Goal: Task Accomplishment & Management: Manage account settings

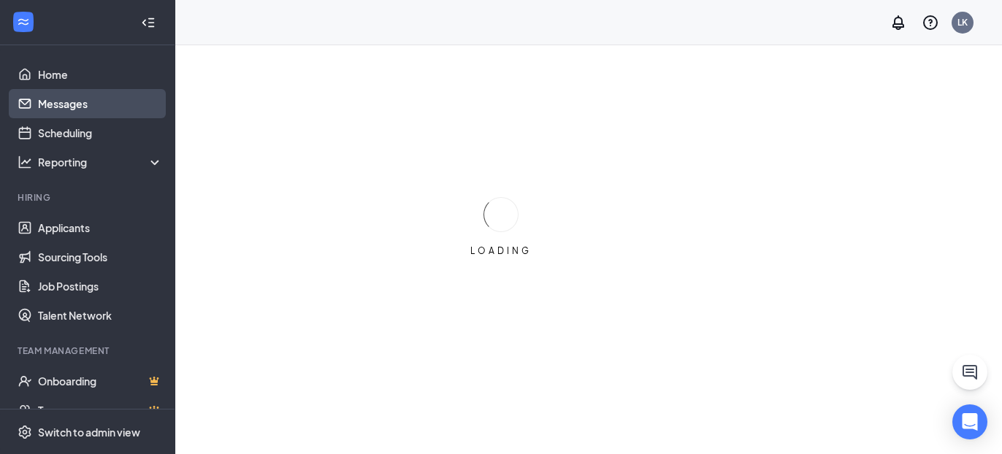
click at [76, 109] on link "Messages" at bounding box center [100, 103] width 125 height 29
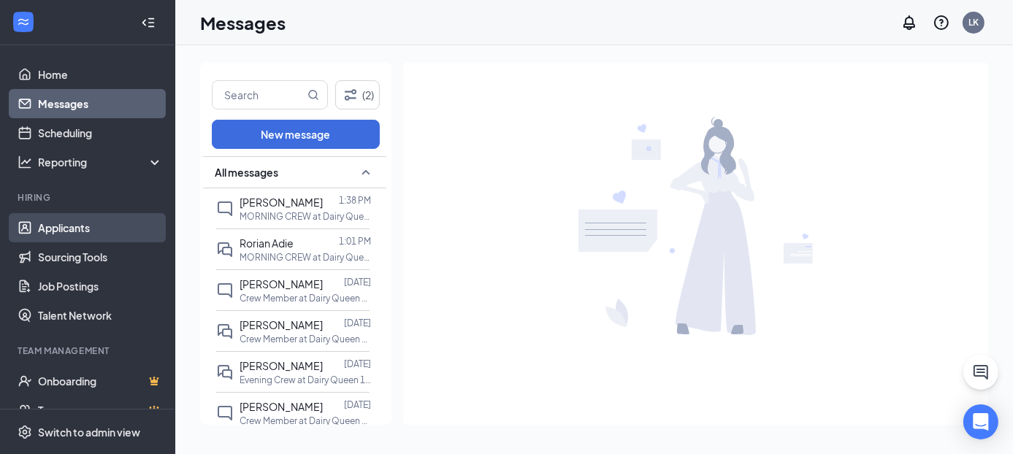
click at [87, 232] on link "Applicants" at bounding box center [100, 227] width 125 height 29
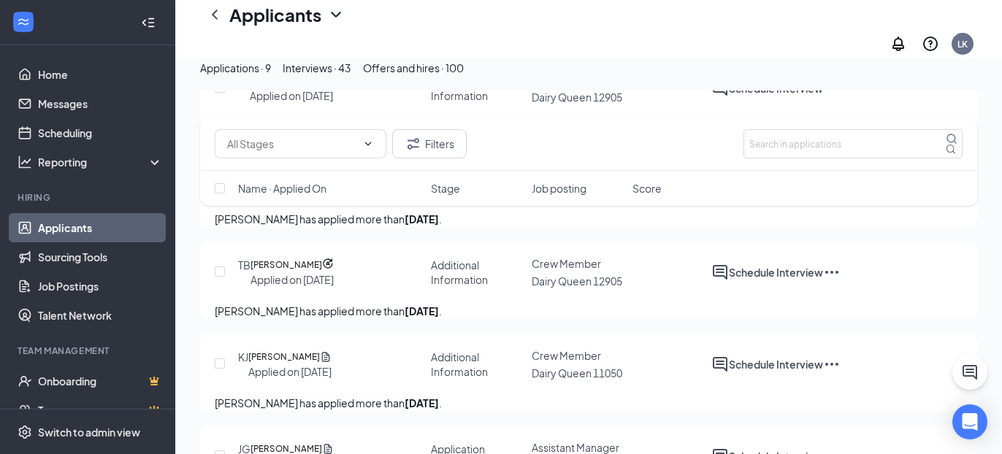
scroll to position [292, 0]
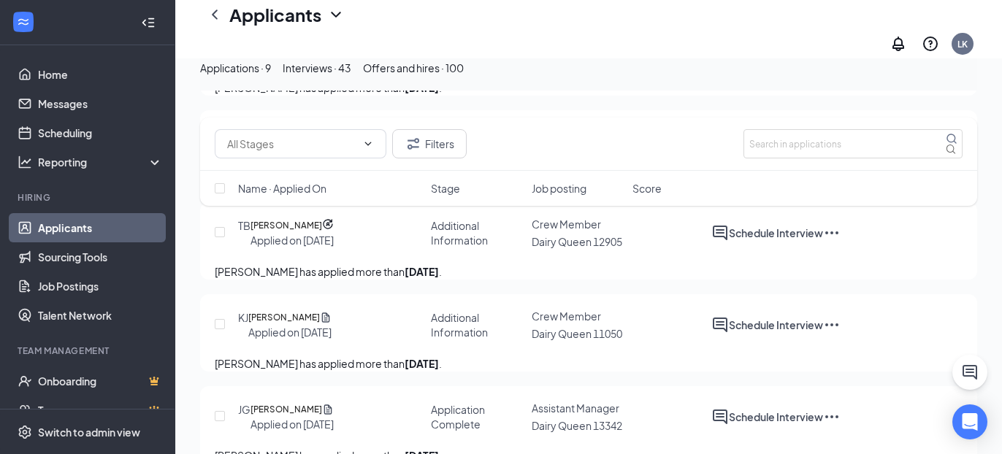
drag, startPoint x: 388, startPoint y: 91, endPoint x: 451, endPoint y: 104, distance: 64.3
click at [351, 76] on button "Interviews · 43" at bounding box center [317, 68] width 69 height 16
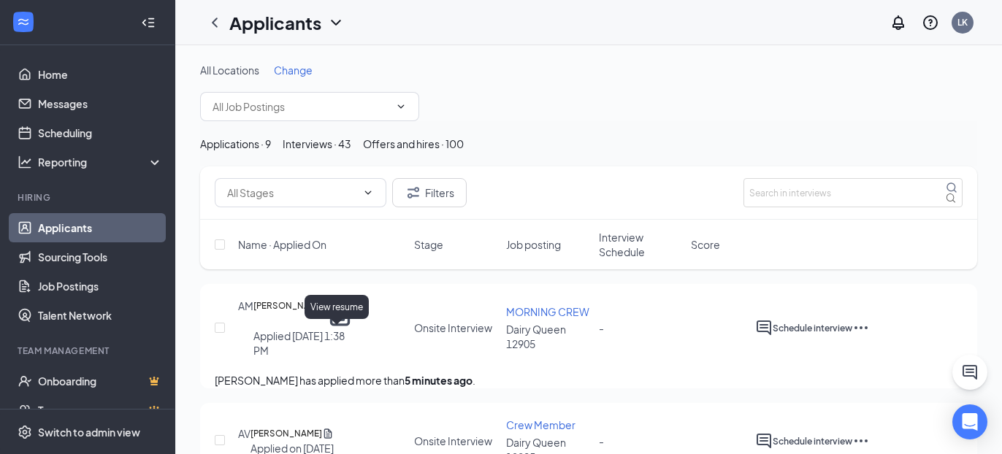
click at [339, 326] on icon "Document" at bounding box center [340, 313] width 20 height 25
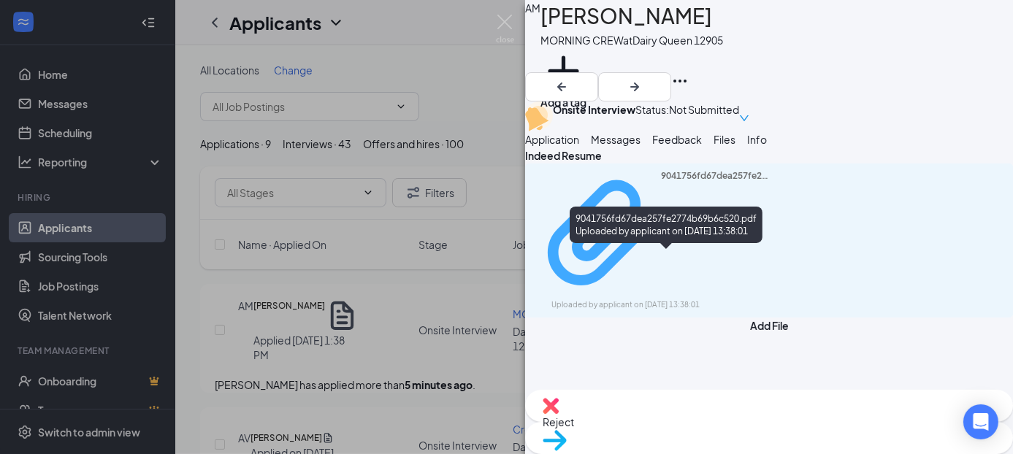
click at [696, 264] on div "9041756fd67dea257fe2774b69b6c520.pdf Uploaded by applicant on [DATE] 13:38:01" at bounding box center [652, 240] width 237 height 141
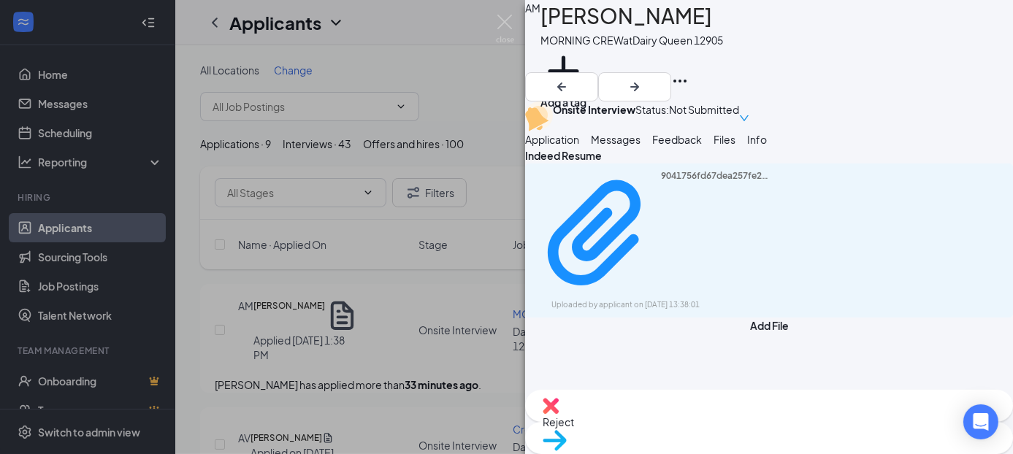
click at [503, 16] on img at bounding box center [505, 29] width 18 height 28
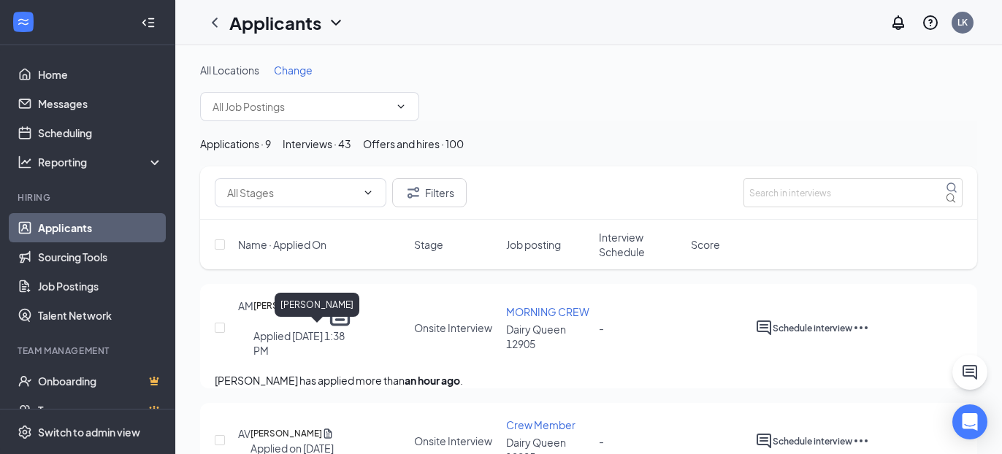
click at [312, 329] on h5 "[PERSON_NAME]" at bounding box center [290, 314] width 72 height 30
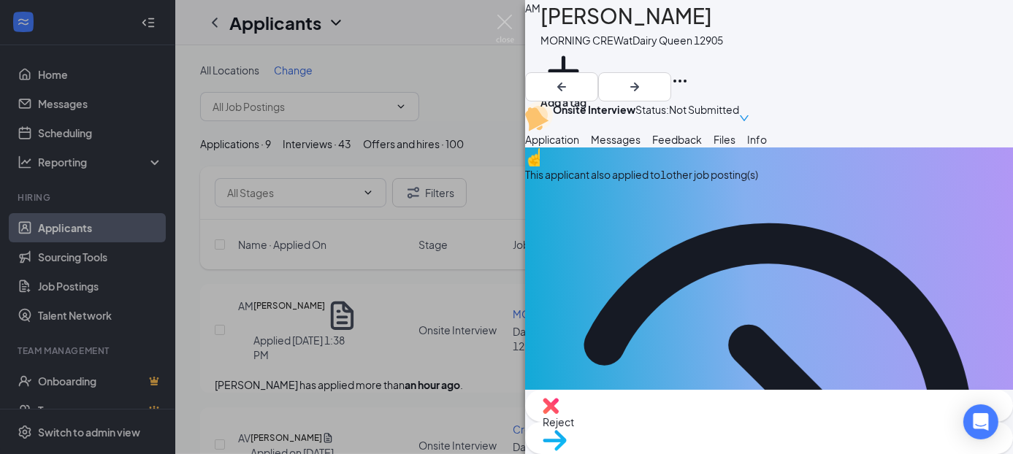
click at [641, 146] on span "Messages" at bounding box center [616, 139] width 50 height 13
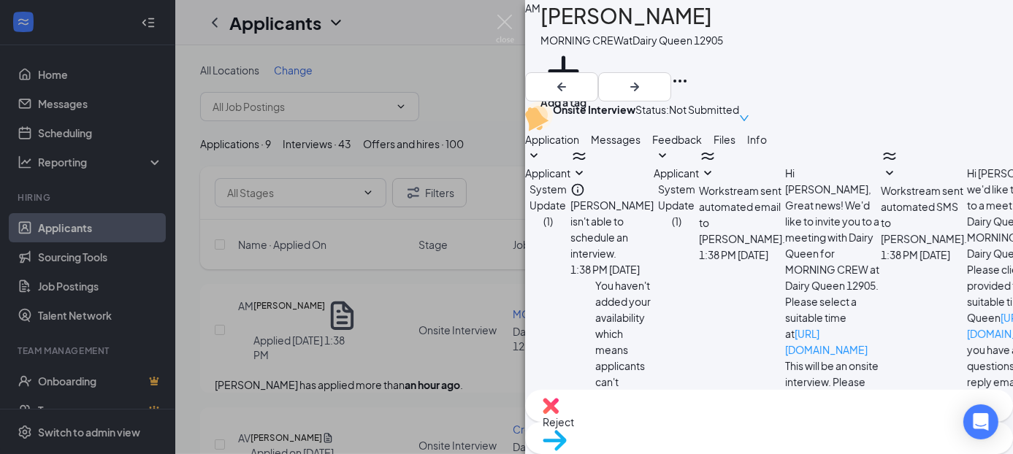
scroll to position [232, 0]
drag, startPoint x: 441, startPoint y: 61, endPoint x: 501, endPoint y: 19, distance: 74.0
click at [447, 58] on div "AM [PERSON_NAME] MORNING CREW at Dairy Queen 12905 Add a tag Onsite Interview S…" at bounding box center [506, 227] width 1013 height 454
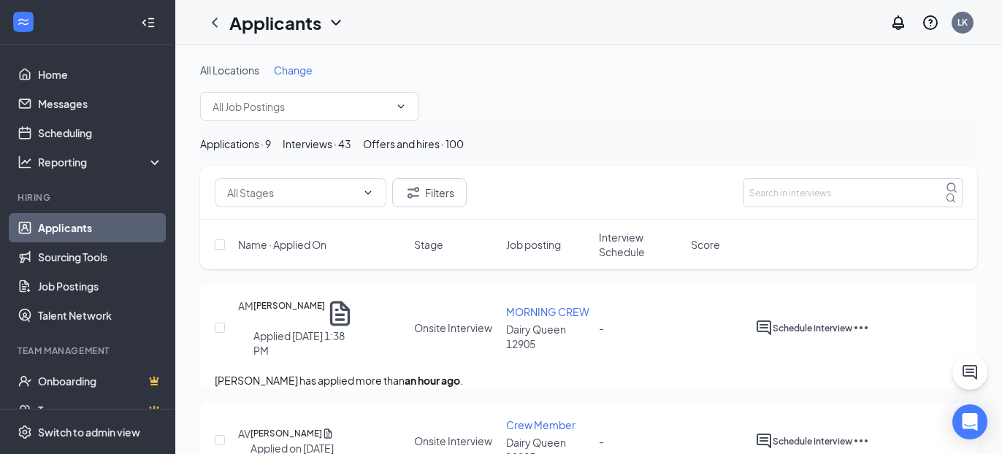
click at [500, 19] on div "Applicants LK" at bounding box center [588, 22] width 827 height 45
drag, startPoint x: 44, startPoint y: 107, endPoint x: 76, endPoint y: 107, distance: 32.1
click at [44, 107] on link "Messages" at bounding box center [100, 103] width 125 height 29
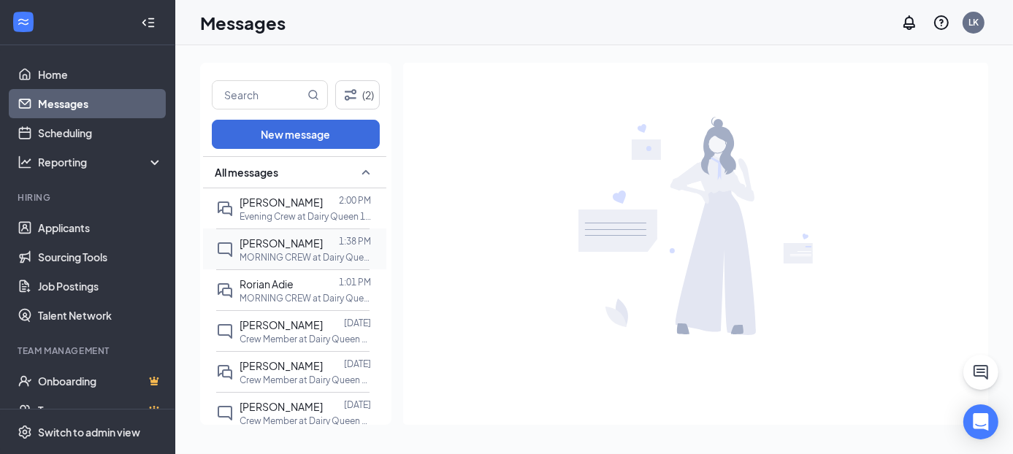
click at [323, 248] on div at bounding box center [331, 243] width 16 height 16
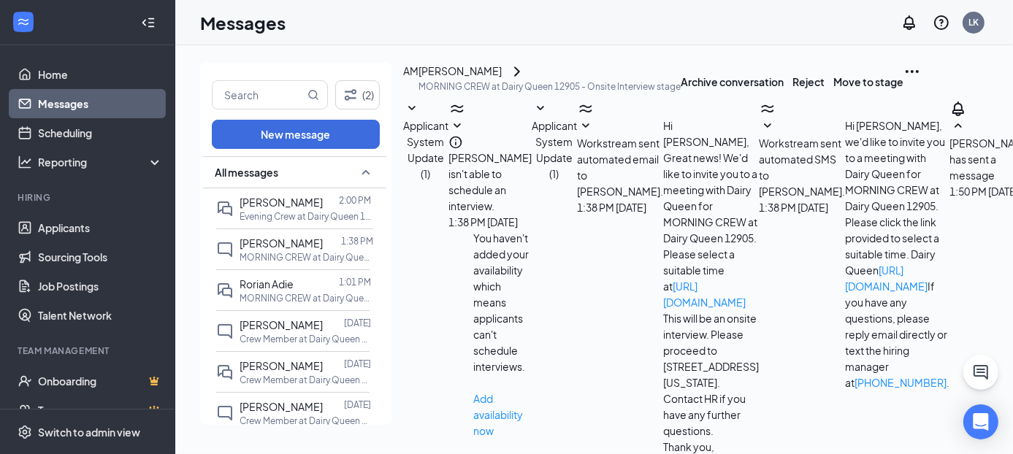
scroll to position [158, 0]
